Goal: Task Accomplishment & Management: Manage account settings

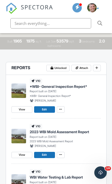
click at [82, 69] on span "Attach" at bounding box center [83, 68] width 9 height 5
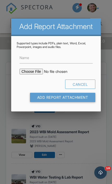
click at [38, 75] on input "file" at bounding box center [59, 72] width 80 height 6
type input "C:\fakepath\3010_Barto_Hollow_Rd___WBI___NPMA_33_Pest.pdf"
click at [48, 62] on input "Name" at bounding box center [55, 57] width 73 height 11
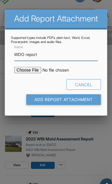
type input "WDO report"
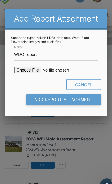
click at [36, 93] on input "Add Report Attachment" at bounding box center [62, 97] width 65 height 9
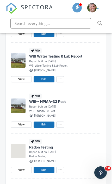
scroll to position [242, 1]
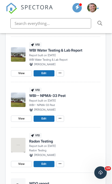
click at [59, 117] on icon at bounding box center [59, 118] width 3 height 3
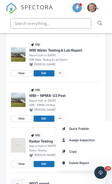
click at [80, 163] on span "Delete Report" at bounding box center [79, 163] width 20 height 5
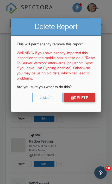
click at [86, 101] on link "Delete" at bounding box center [79, 97] width 32 height 9
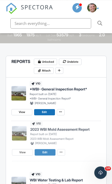
scroll to position [121, 0]
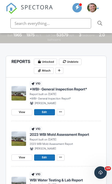
click at [61, 160] on button at bounding box center [61, 158] width 8 height 6
click at [59, 156] on icon at bounding box center [60, 157] width 3 height 3
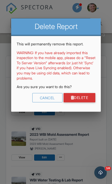
click at [82, 101] on link "Delete" at bounding box center [79, 97] width 32 height 9
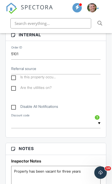
scroll to position [396, 0]
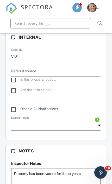
click at [13, 93] on div "Is this property occu... Are the utilities on? Disable All Notifications" at bounding box center [55, 96] width 95 height 39
click at [16, 90] on label "Are the utilities on?" at bounding box center [31, 91] width 40 height 6
click at [15, 90] on input "Are the utilities on?" at bounding box center [12, 91] width 3 height 3
checkbox input "true"
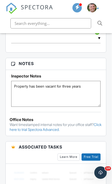
click at [61, 93] on textarea "Property has been vacant for three years" at bounding box center [55, 94] width 89 height 26
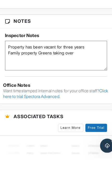
type textarea "Property has been vacant for three years Family property Greens taking over"
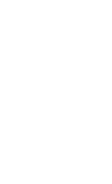
scroll to position [0, 0]
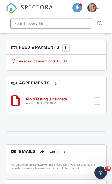
scroll to position [749, 0]
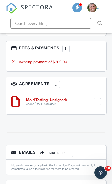
click at [63, 150] on div "Share Details" at bounding box center [55, 153] width 35 height 7
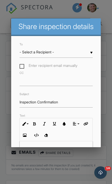
click at [31, 50] on input "- Select a Recipient -" at bounding box center [55, 52] width 73 height 11
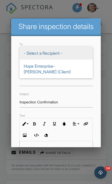
click at [26, 73] on span "Hope Enterprise- Tim Brownsberger (Client)" at bounding box center [55, 69] width 73 height 19
type input "Hope Enterprise- Tim Brownsberger (Client)"
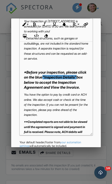
scroll to position [136, 0]
click at [80, 161] on input "Send Email" at bounding box center [76, 157] width 37 height 9
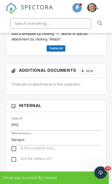
scroll to position [168, 0]
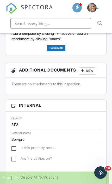
click at [10, 148] on div "Is this property occu..." at bounding box center [56, 148] width 95 height 7
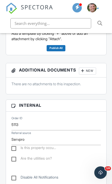
click at [9, 145] on div "Referral source Servpro" at bounding box center [56, 139] width 95 height 11
click at [12, 150] on label "Is this property occu..." at bounding box center [33, 149] width 44 height 6
click at [12, 150] on input "Is this property occu..." at bounding box center [12, 149] width 3 height 3
checkbox input "true"
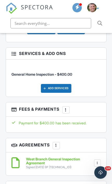
scroll to position [818, 0]
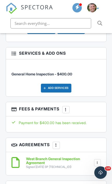
click at [68, 108] on div at bounding box center [65, 110] width 5 height 5
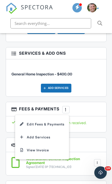
click at [55, 144] on li "View Invoice" at bounding box center [42, 150] width 48 height 13
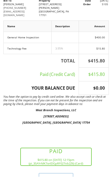
scroll to position [40, 0]
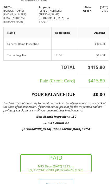
click at [65, 180] on div "View as PDF" at bounding box center [56, 184] width 34 height 9
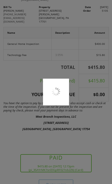
click at [67, 175] on div at bounding box center [56, 92] width 112 height 184
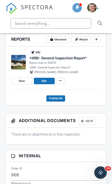
click at [90, 122] on div "New" at bounding box center [86, 121] width 17 height 7
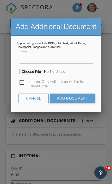
click at [31, 75] on input "file" at bounding box center [59, 72] width 80 height 6
type input "C:\fakepath\Invoice - 09_26_2025 4_00 pm - 2445 Waldman Dr.pdf"
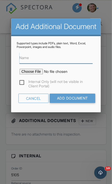
click at [24, 64] on input "Name" at bounding box center [55, 57] width 73 height 11
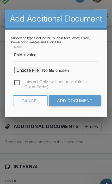
type input "Paid invoice"
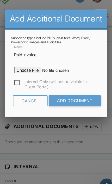
click at [51, 94] on input "Add Document" at bounding box center [72, 98] width 45 height 9
